Goal: Information Seeking & Learning: Learn about a topic

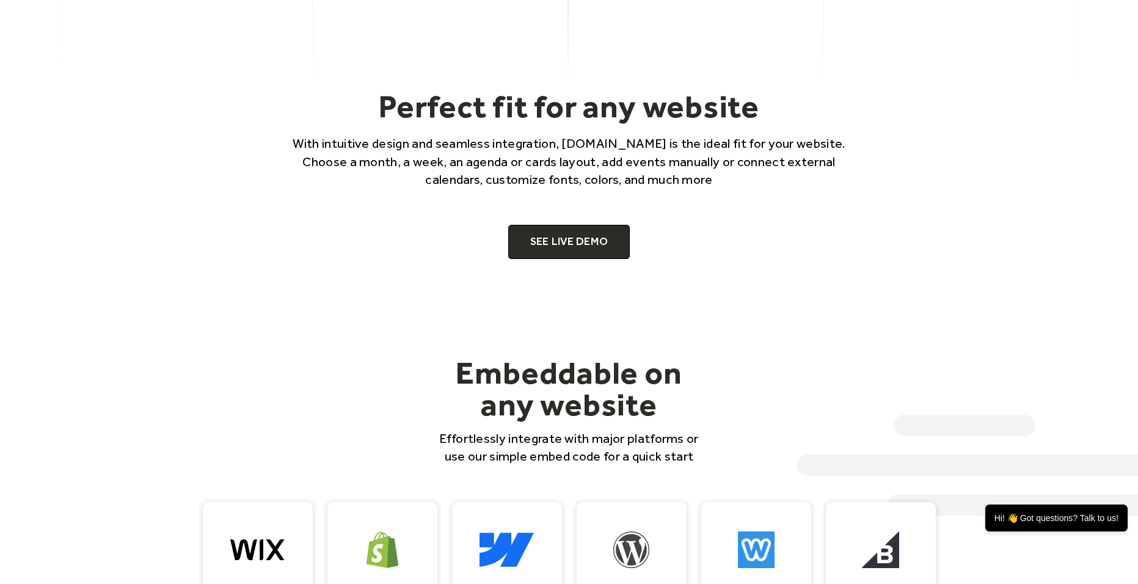
scroll to position [856, 0]
click at [579, 240] on link "SEE LIVE DEMO" at bounding box center [569, 241] width 122 height 34
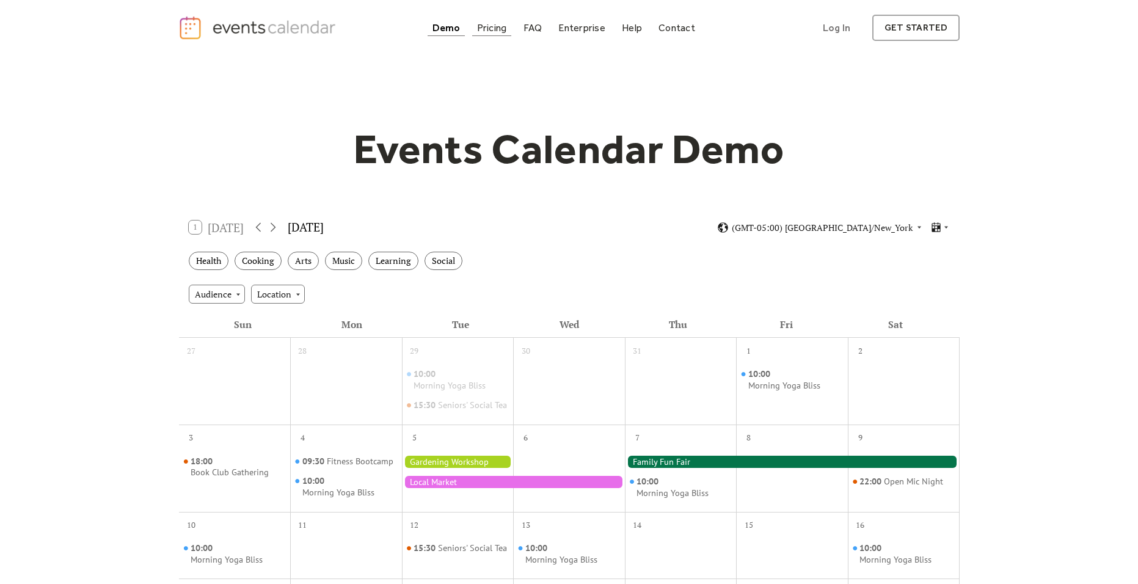
click at [485, 25] on div "Pricing" at bounding box center [492, 27] width 30 height 7
